Goal: Task Accomplishment & Management: Use online tool/utility

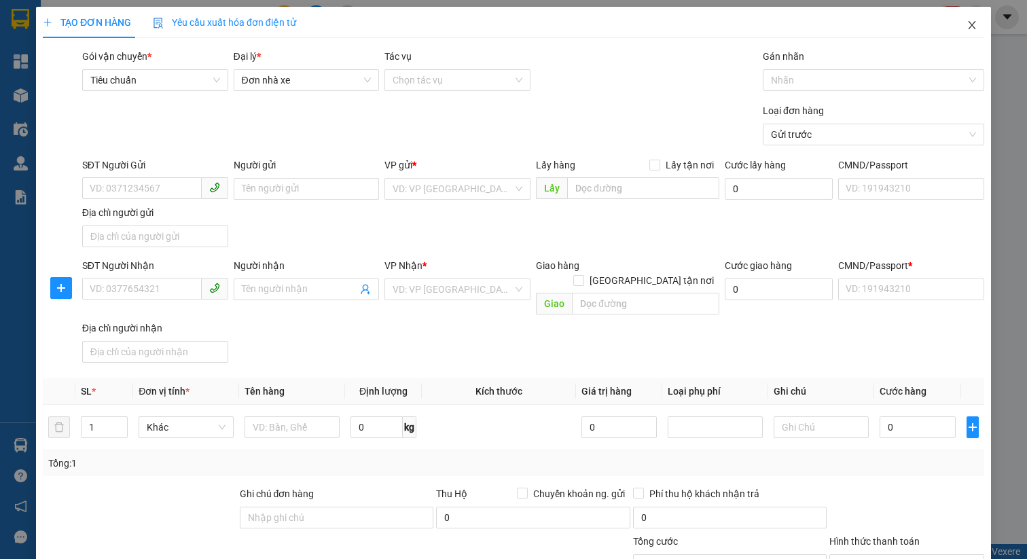
click at [969, 34] on span "Close" at bounding box center [972, 26] width 38 height 38
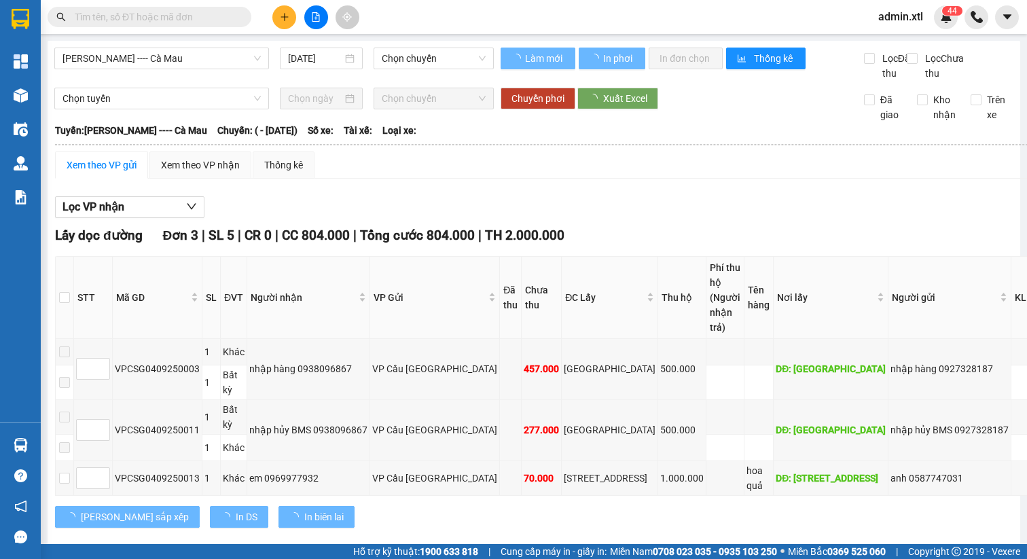
type input "04/09/2025"
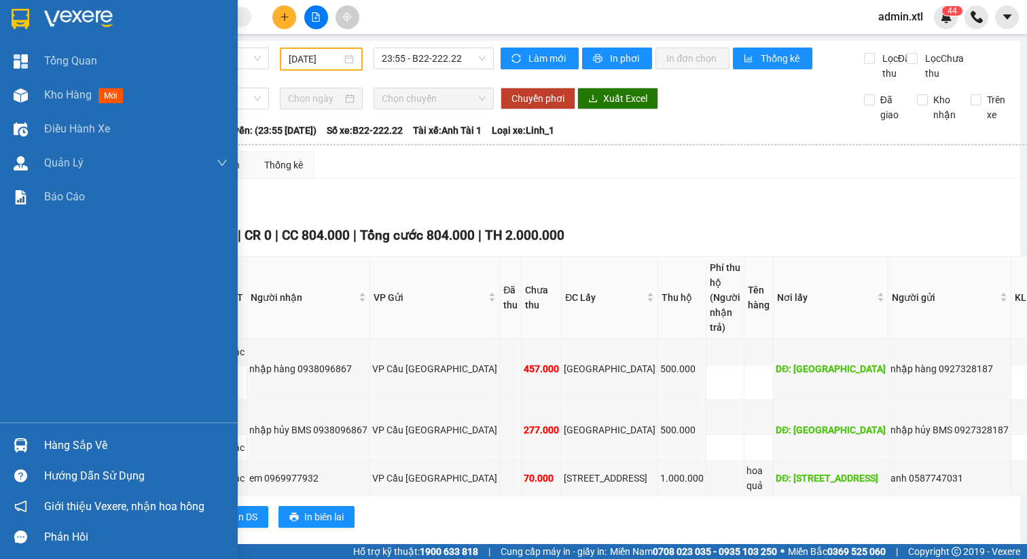
click at [27, 13] on img at bounding box center [21, 19] width 18 height 20
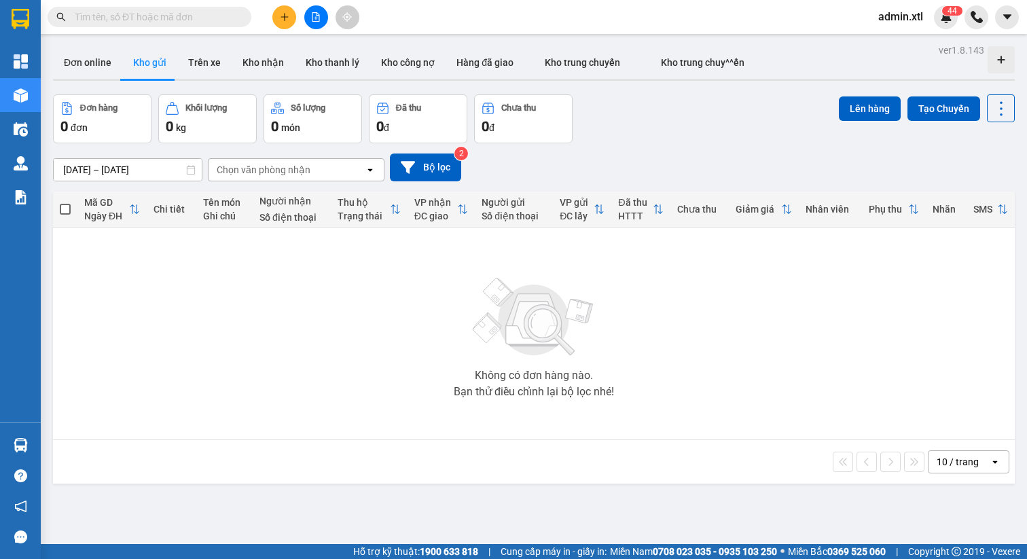
click at [142, 172] on input "11/09/2025 – 12/09/2025" at bounding box center [128, 170] width 148 height 22
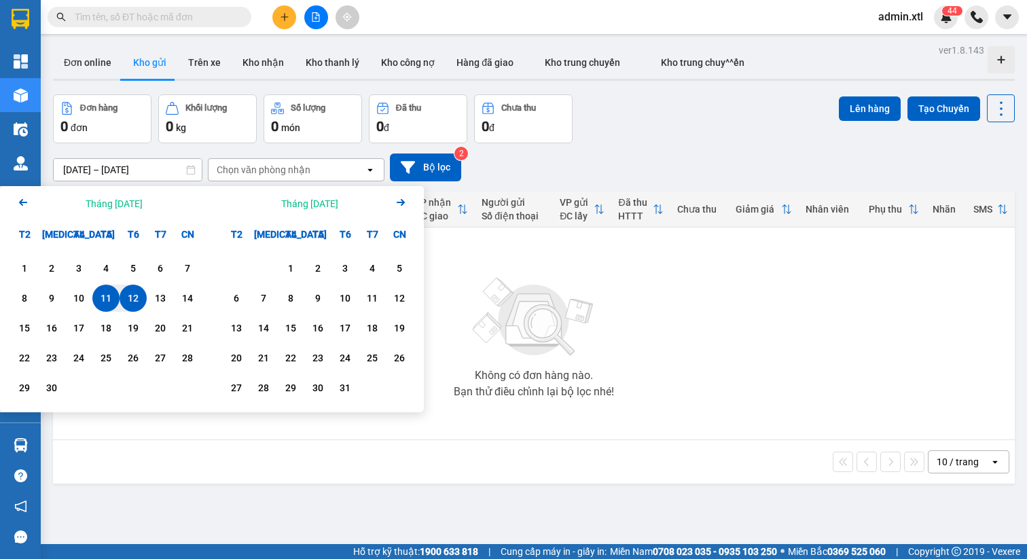
click at [102, 285] on div "11" at bounding box center [105, 298] width 27 height 27
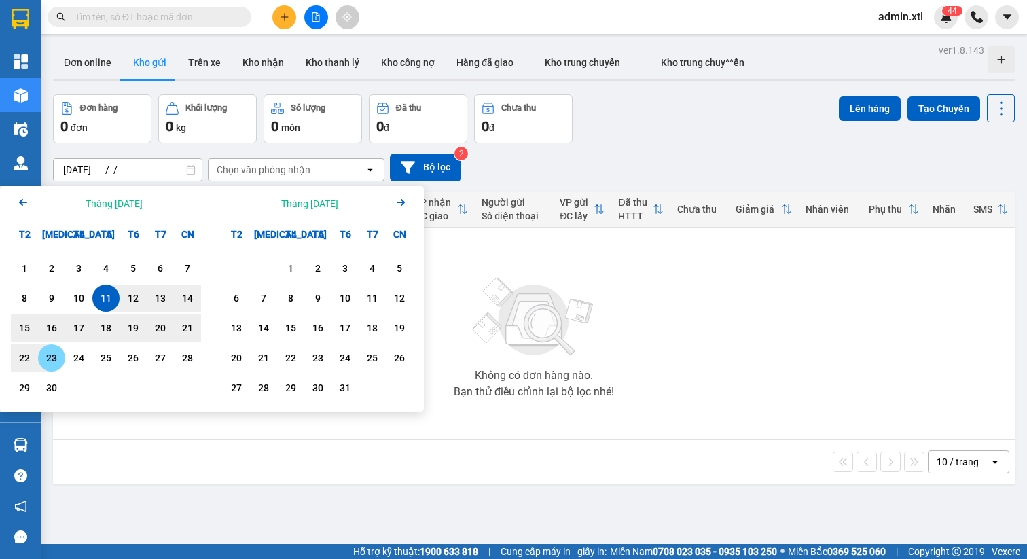
click at [65, 348] on div "23" at bounding box center [51, 357] width 27 height 27
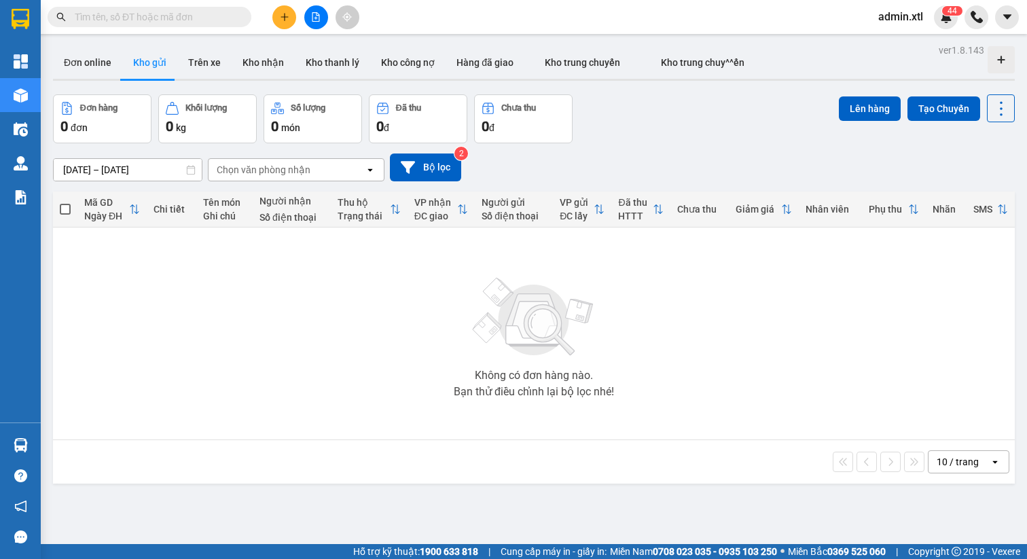
click at [143, 174] on input "11/09/2025 – 23/09/2025" at bounding box center [128, 170] width 148 height 22
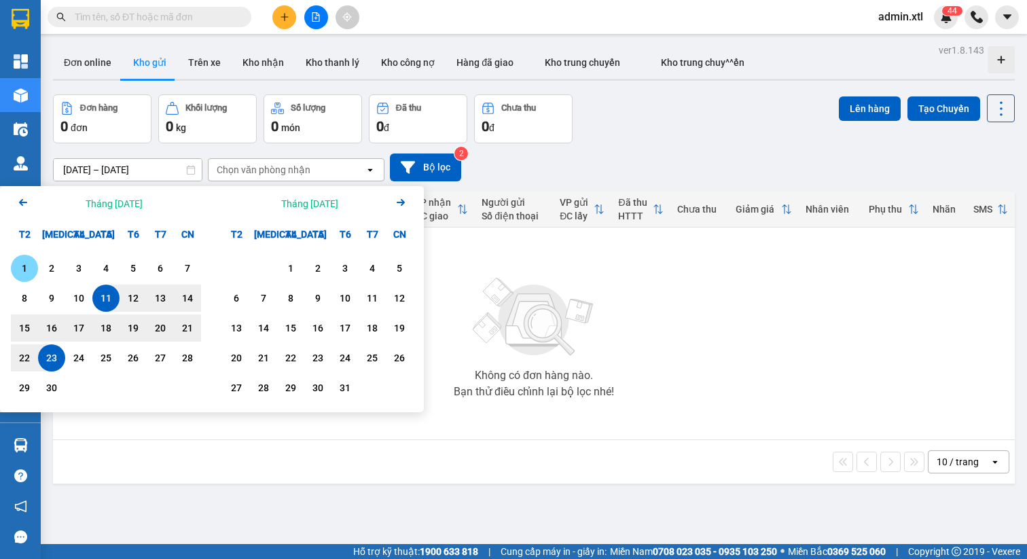
click at [31, 267] on div "1" at bounding box center [24, 268] width 19 height 16
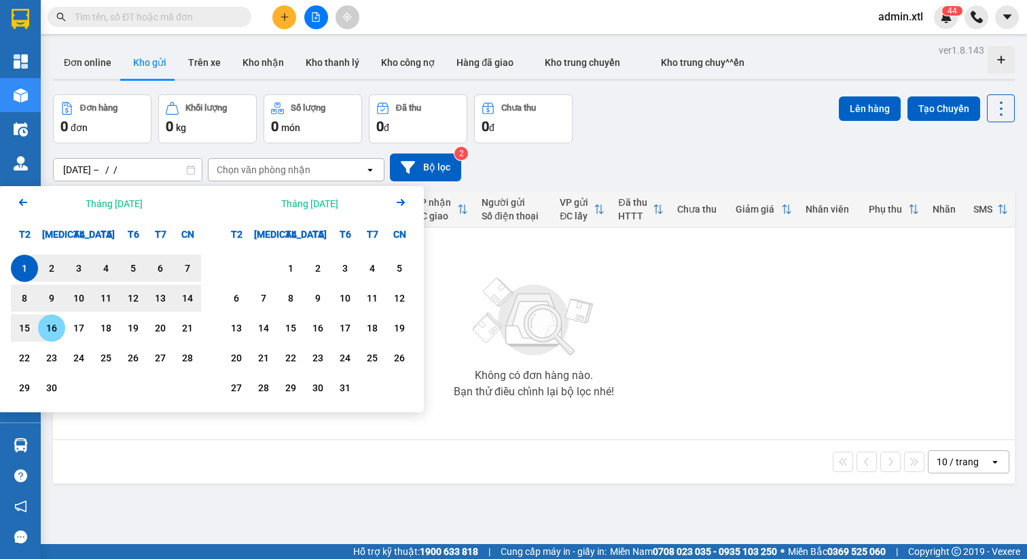
click at [54, 333] on div "16" at bounding box center [51, 328] width 19 height 16
type input "01/09/2025 – 16/09/2025"
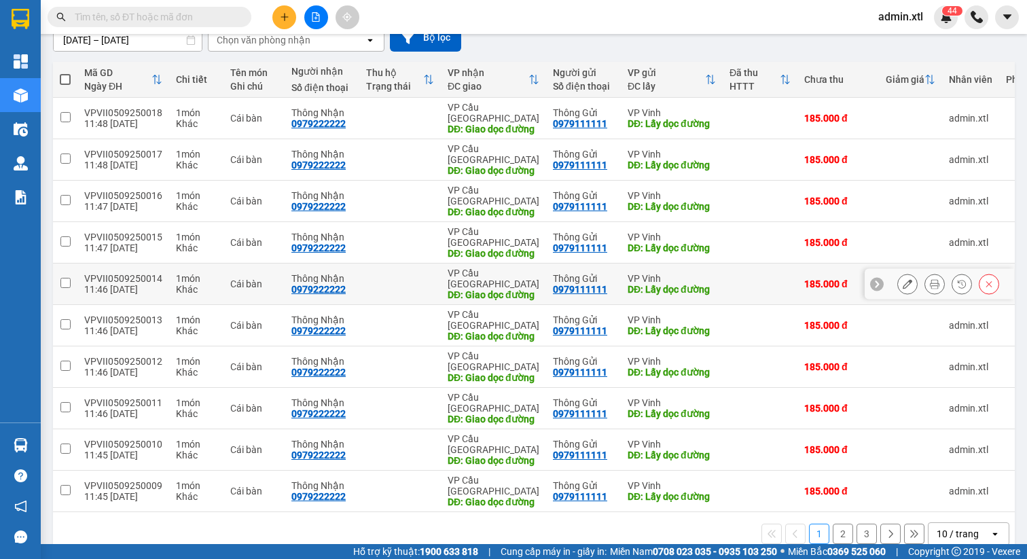
scroll to position [118, 0]
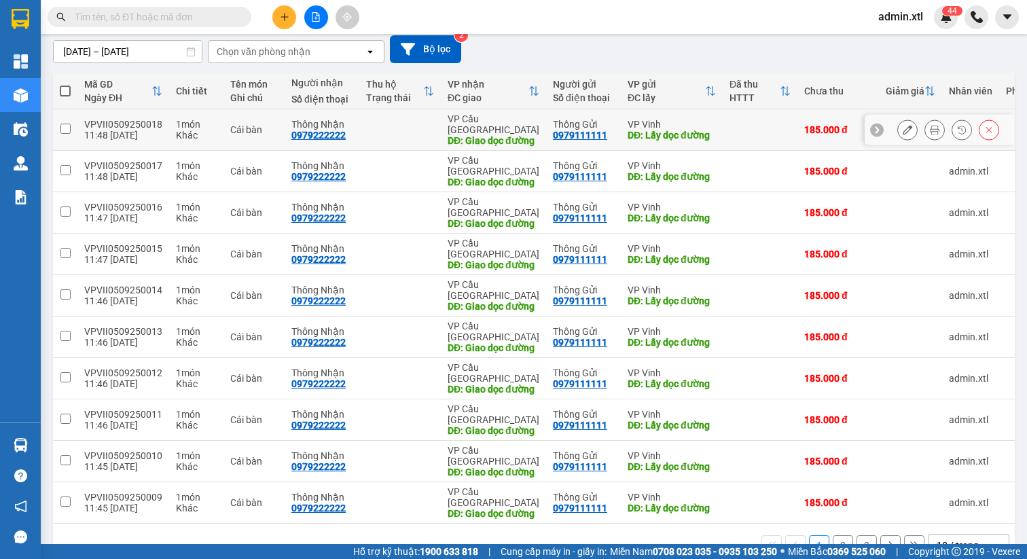
click at [62, 128] on input "checkbox" at bounding box center [65, 129] width 10 height 10
checkbox input "true"
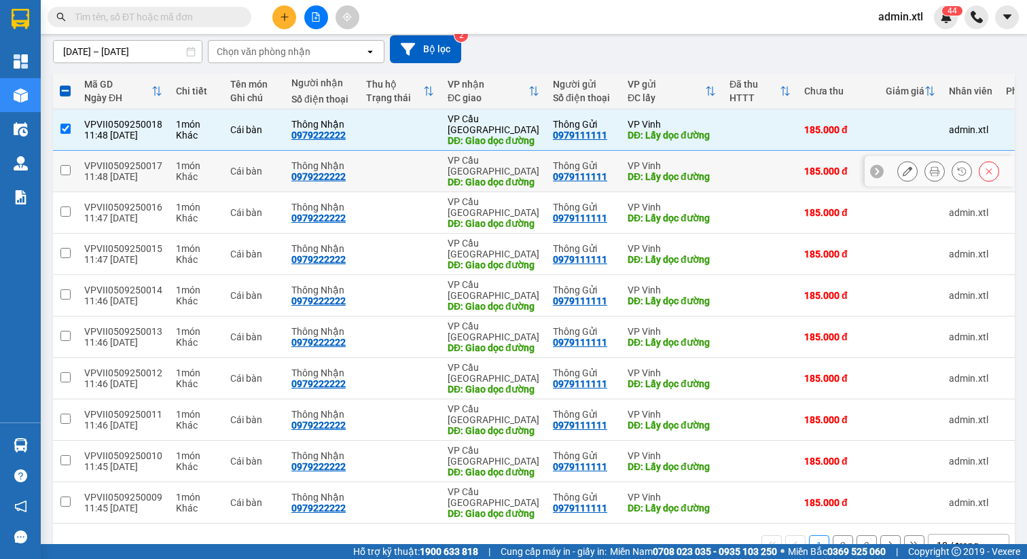
click at [62, 171] on input "checkbox" at bounding box center [65, 170] width 10 height 10
checkbox input "true"
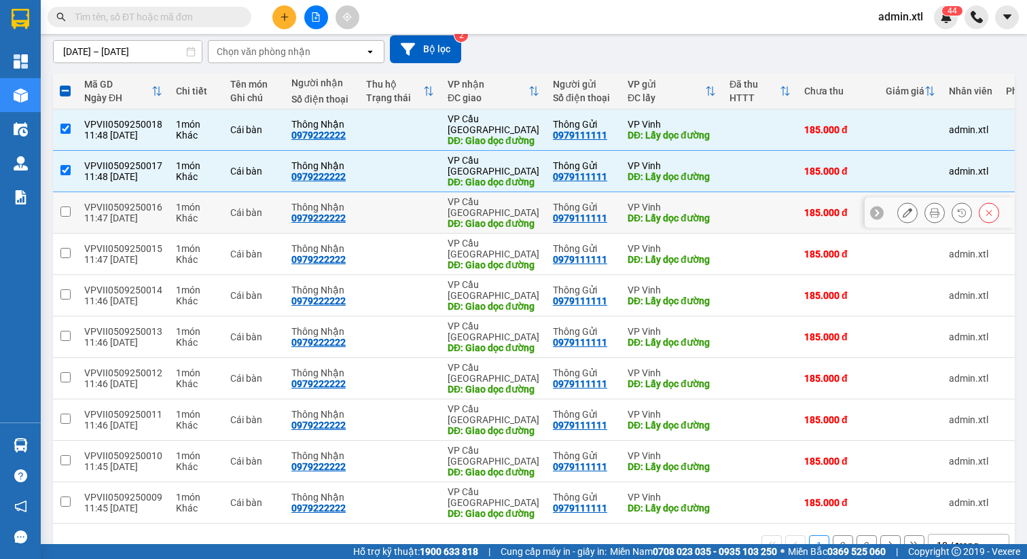
click at [62, 204] on td at bounding box center [65, 212] width 24 height 41
checkbox input "true"
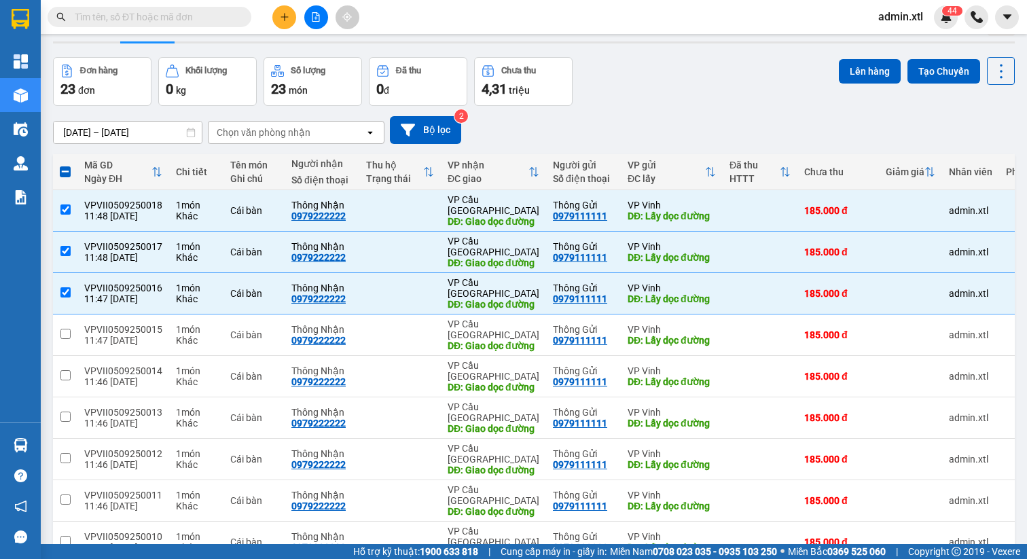
scroll to position [0, 0]
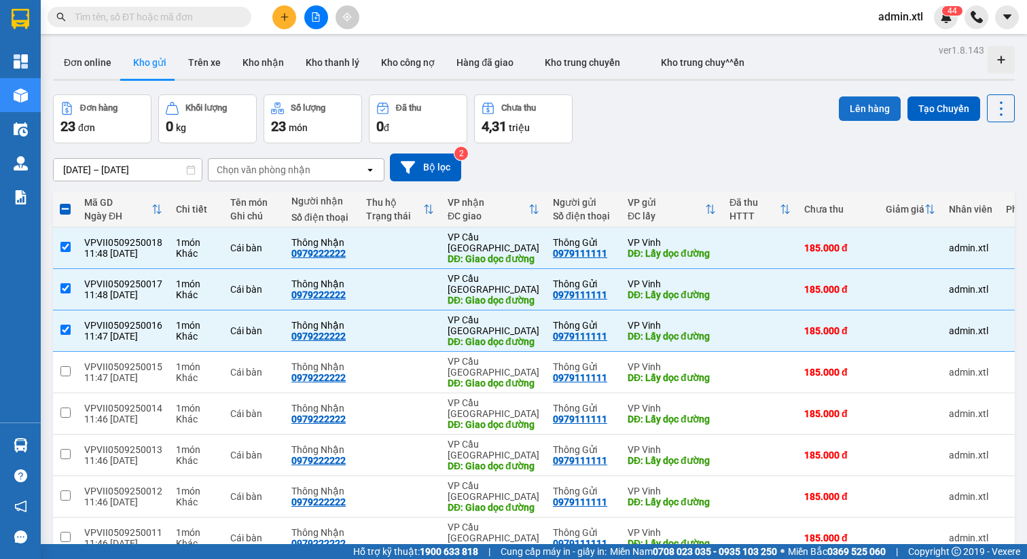
click at [873, 97] on button "Lên hàng" at bounding box center [870, 108] width 62 height 24
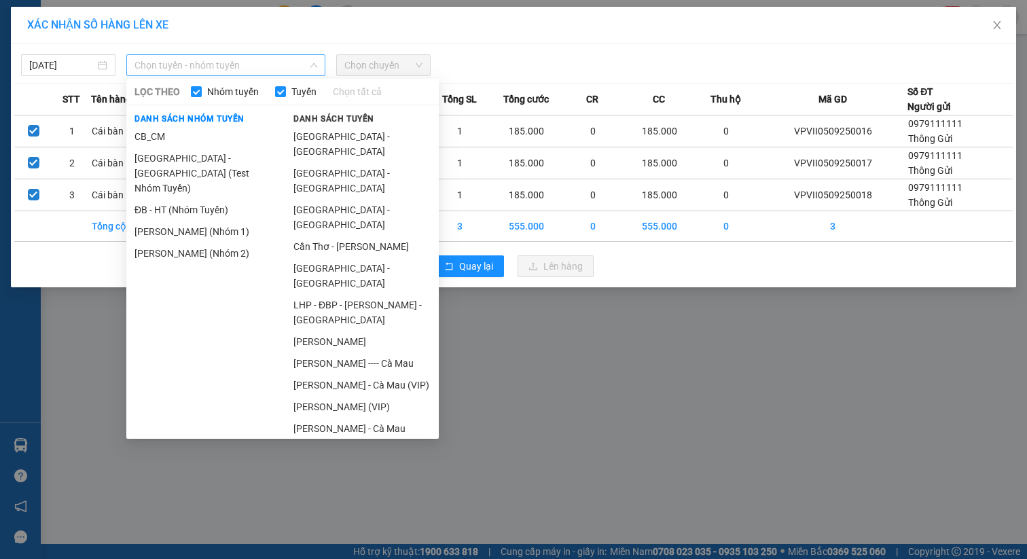
click at [214, 62] on span "Chọn tuyến - nhóm tuyến" at bounding box center [225, 65] width 183 height 20
click at [323, 374] on li "Cao Bằng - Cà Mau (VIP)" at bounding box center [361, 385] width 153 height 22
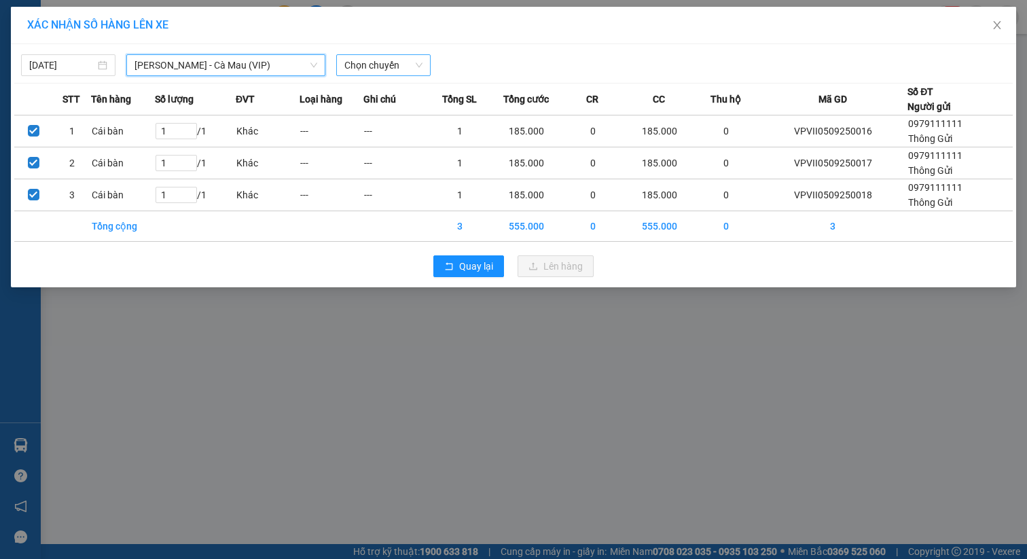
click at [405, 62] on span "Chọn chuyến" at bounding box center [383, 65] width 78 height 20
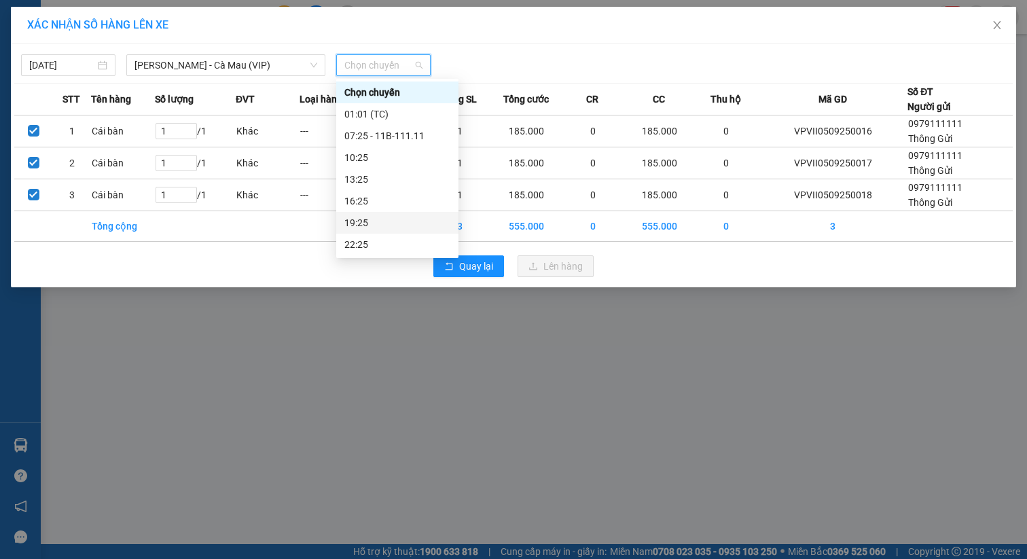
scroll to position [65, 0]
click at [399, 199] on div "23:00 - B22-222.22" at bounding box center [397, 201] width 106 height 15
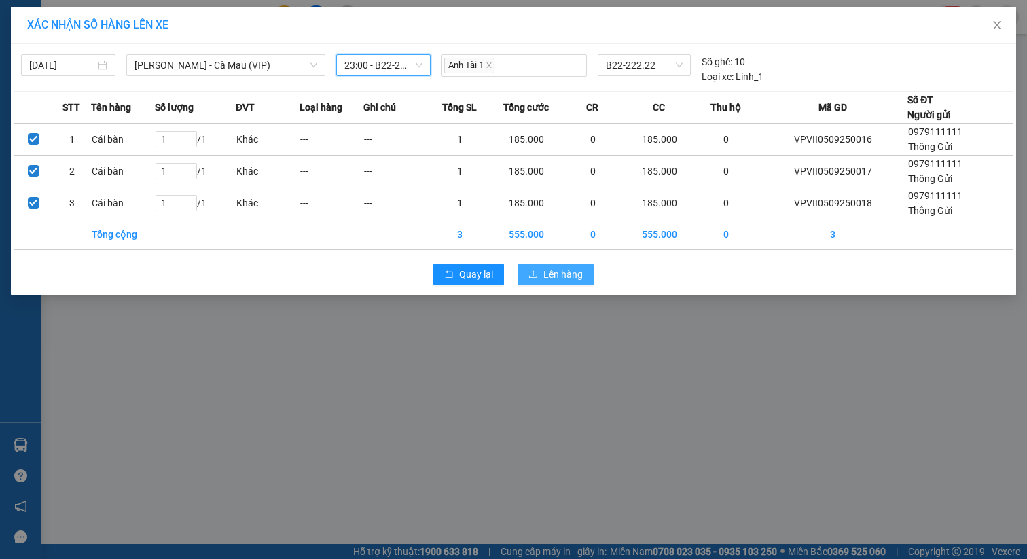
click at [560, 271] on span "Lên hàng" at bounding box center [562, 274] width 39 height 15
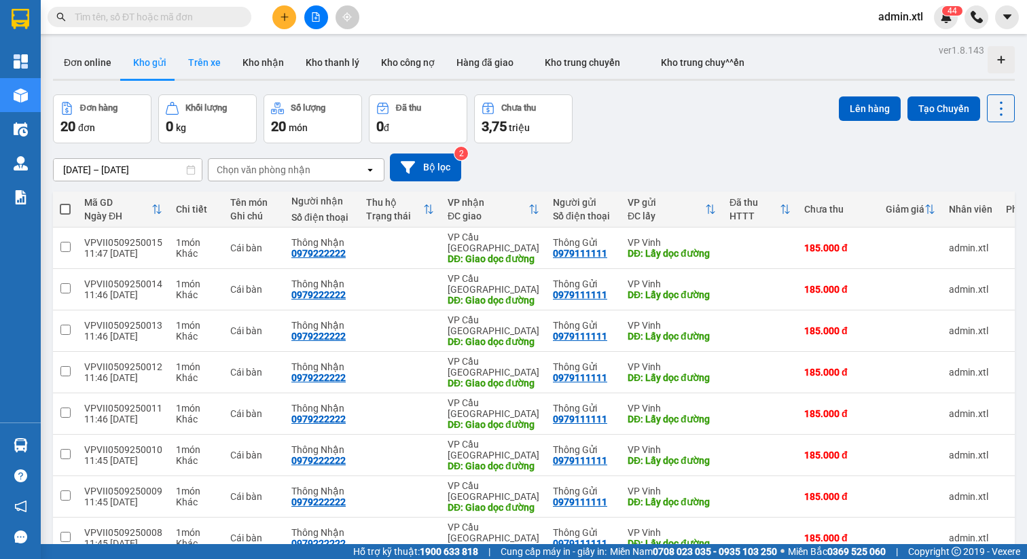
click at [200, 55] on button "Trên xe" at bounding box center [204, 62] width 54 height 33
